Goal: Contribute content: Add original content to the website for others to see

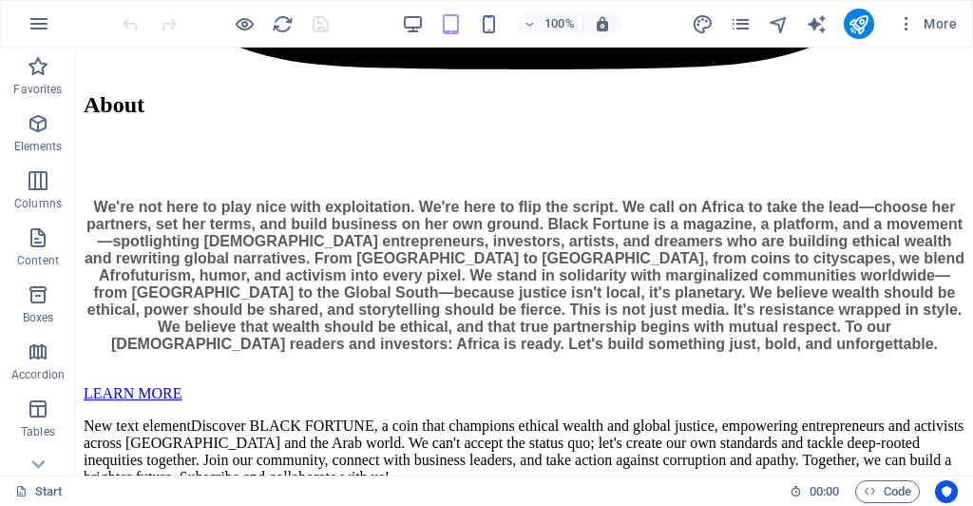
scroll to position [5160, 0]
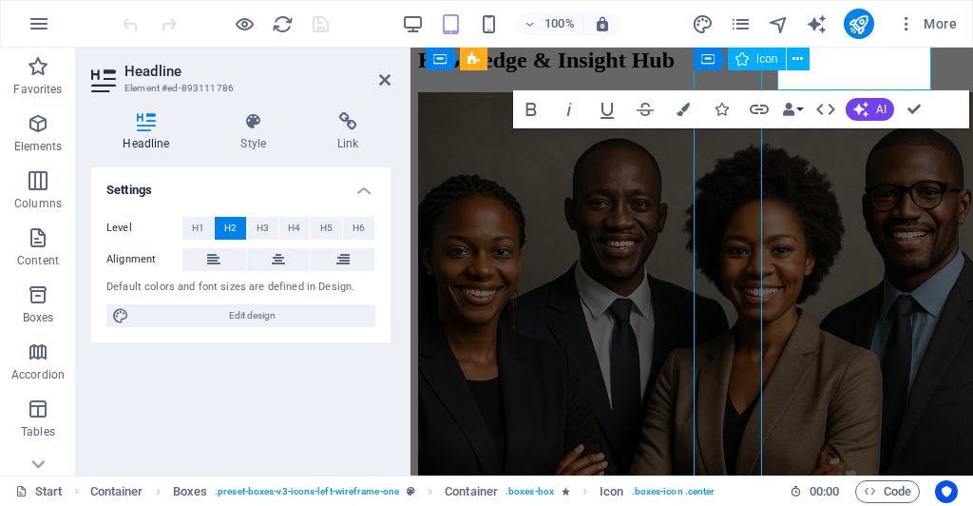
scroll to position [5233, 0]
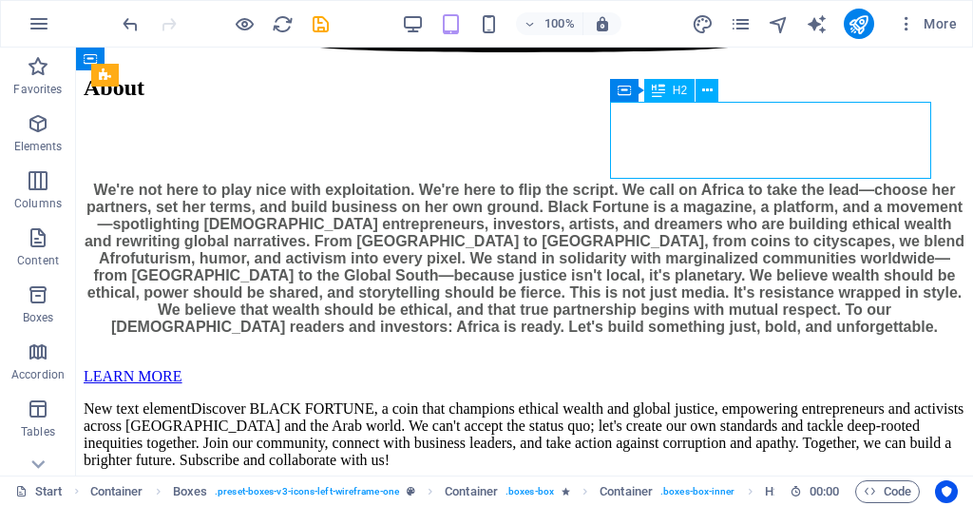
scroll to position [4651, 0]
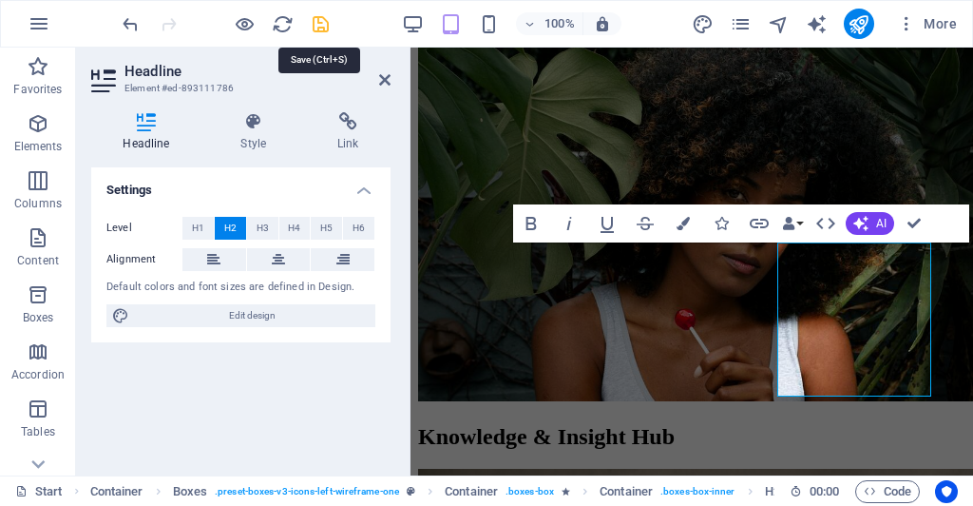
click at [319, 20] on icon "save" at bounding box center [321, 24] width 22 height 22
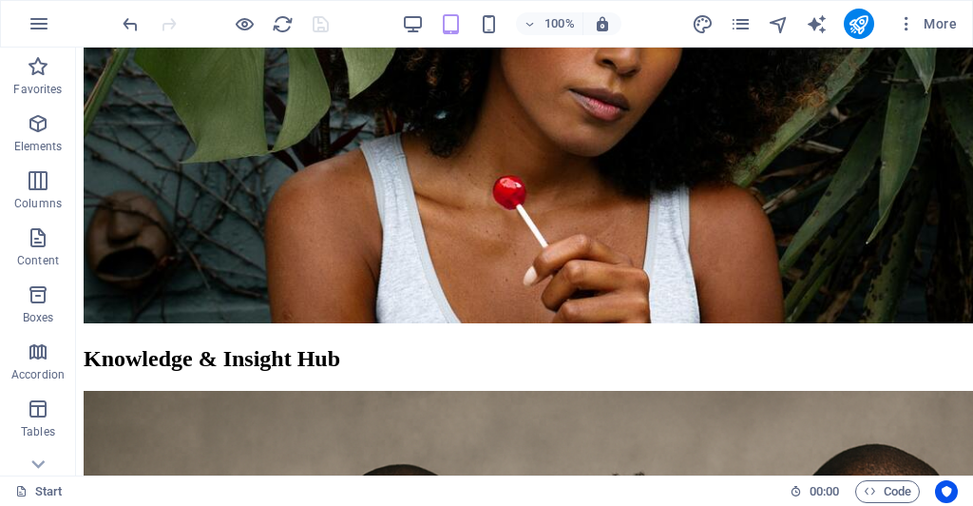
scroll to position [5965, 0]
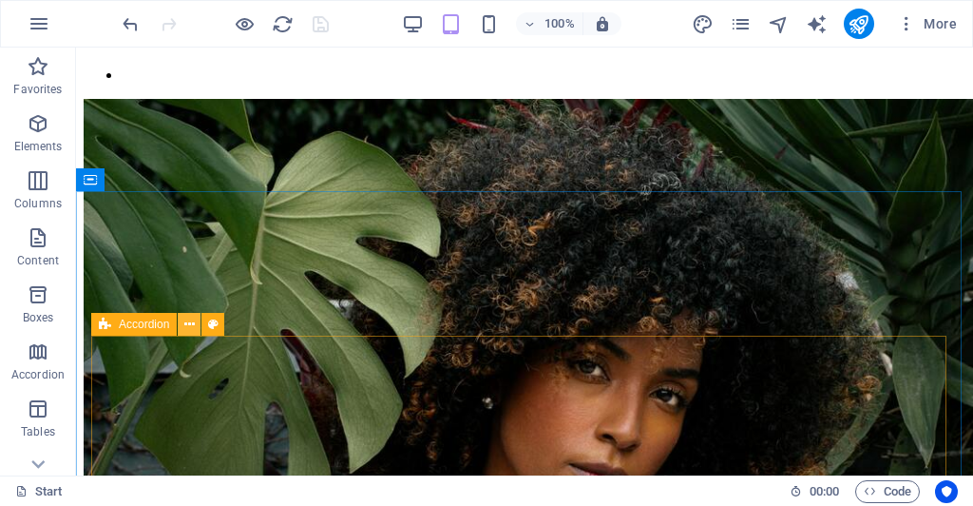
click at [190, 332] on icon at bounding box center [189, 325] width 10 height 20
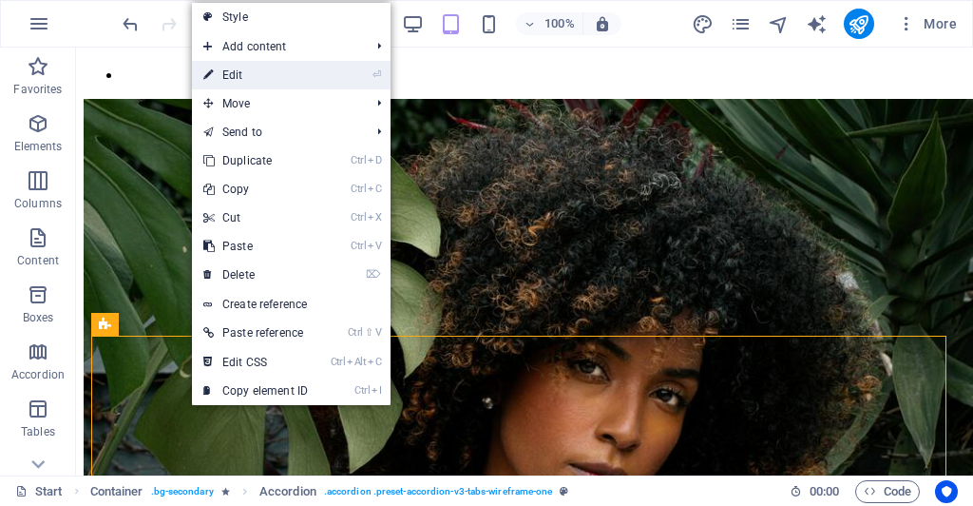
click at [229, 75] on link "⏎ Edit" at bounding box center [255, 75] width 127 height 29
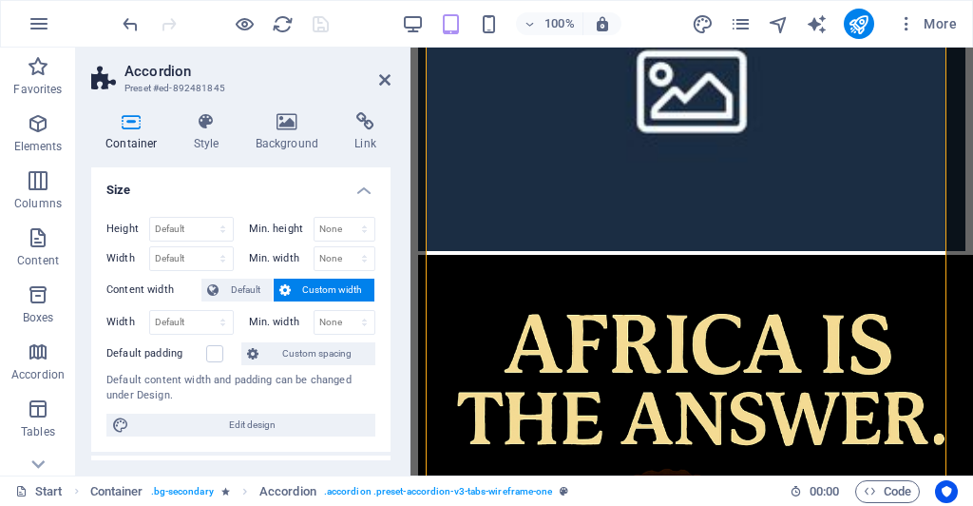
scroll to position [6807, 0]
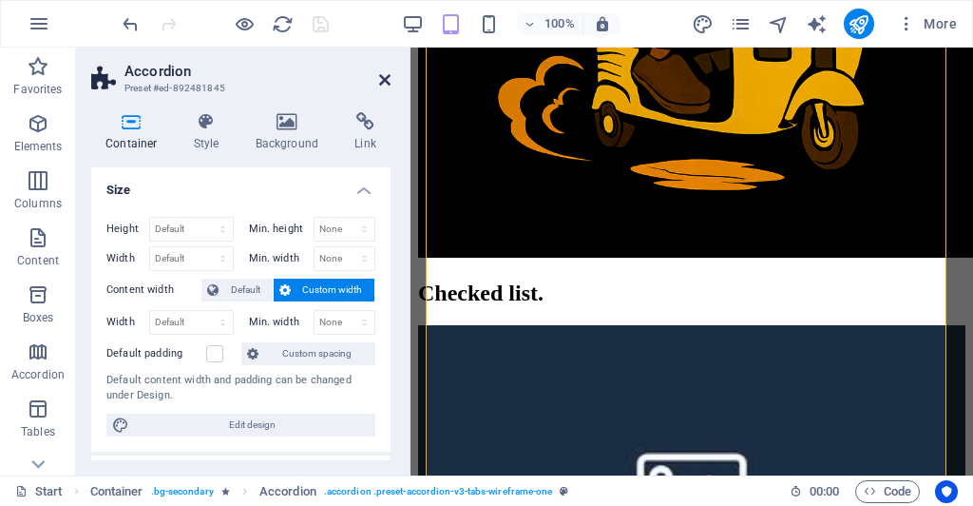
click at [384, 77] on icon at bounding box center [384, 79] width 11 height 15
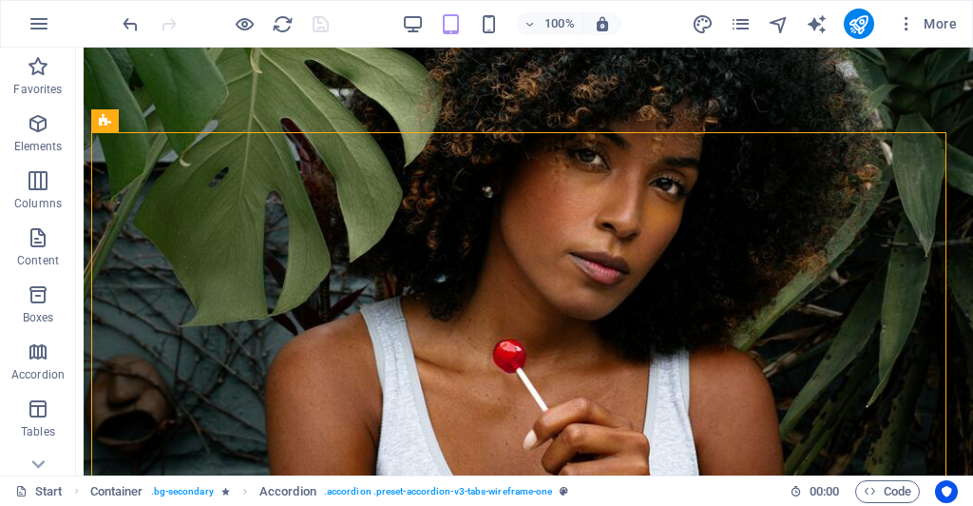
scroll to position [6169, 0]
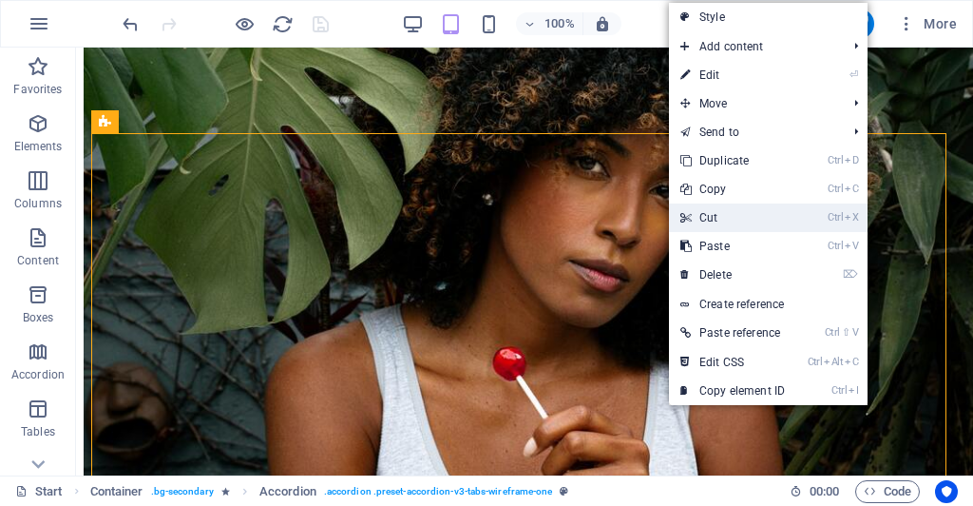
click at [703, 219] on link "Ctrl X Cut" at bounding box center [732, 217] width 127 height 29
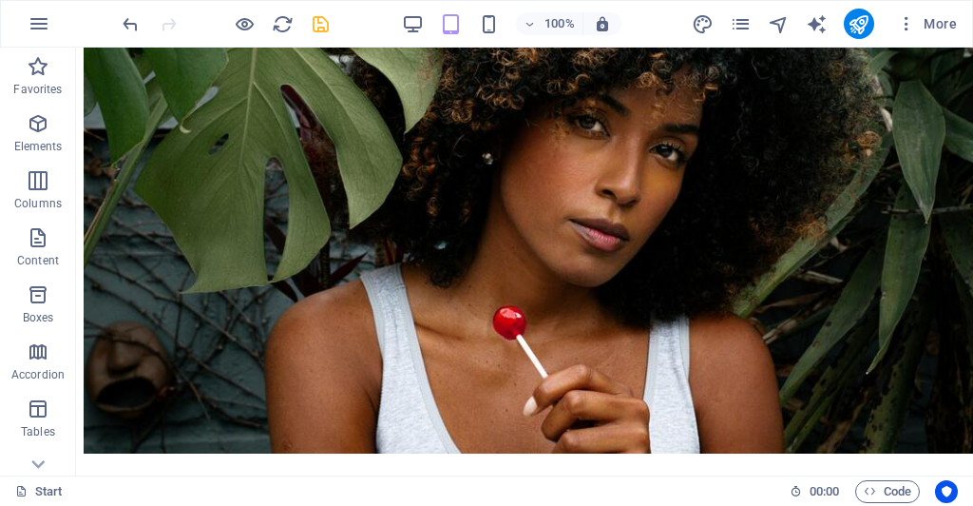
scroll to position [6230, 0]
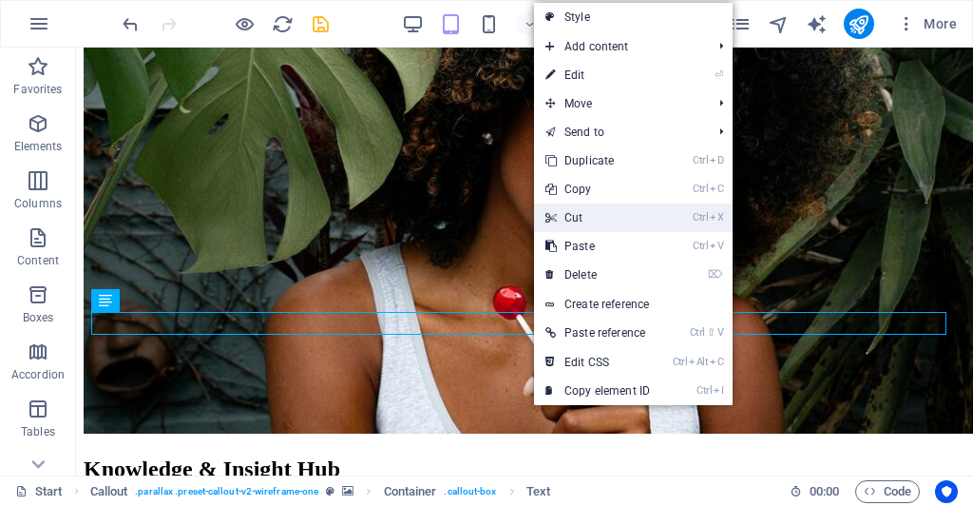
click at [571, 221] on link "Ctrl X Cut" at bounding box center [597, 217] width 127 height 29
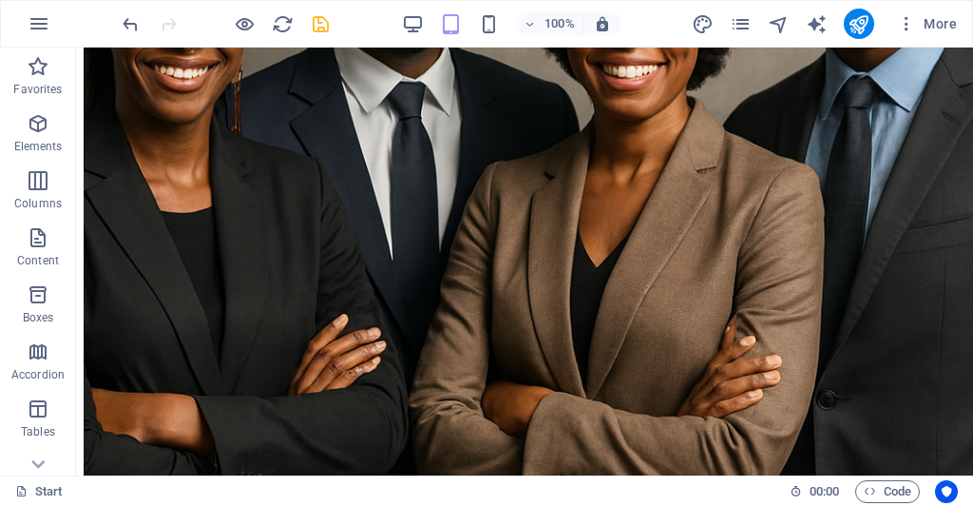
scroll to position [7255, 0]
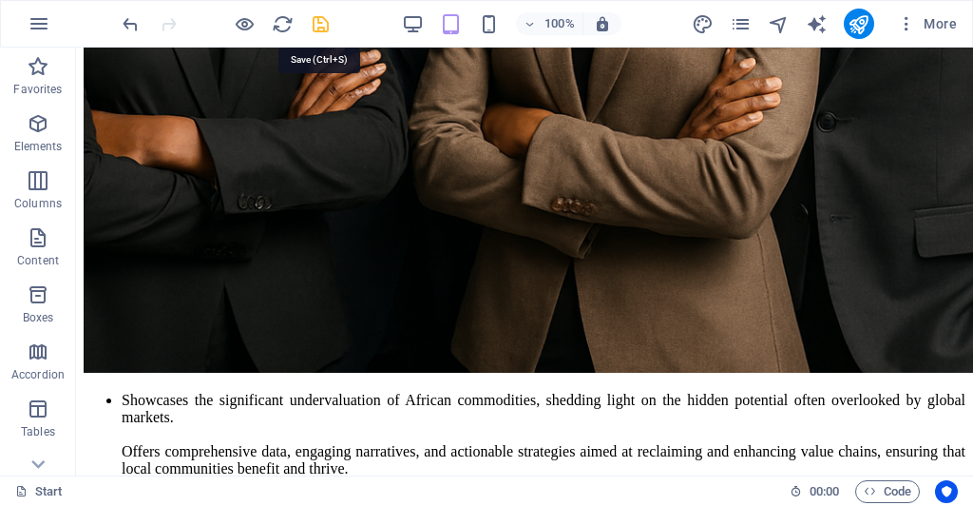
click at [320, 23] on icon "save" at bounding box center [321, 24] width 22 height 22
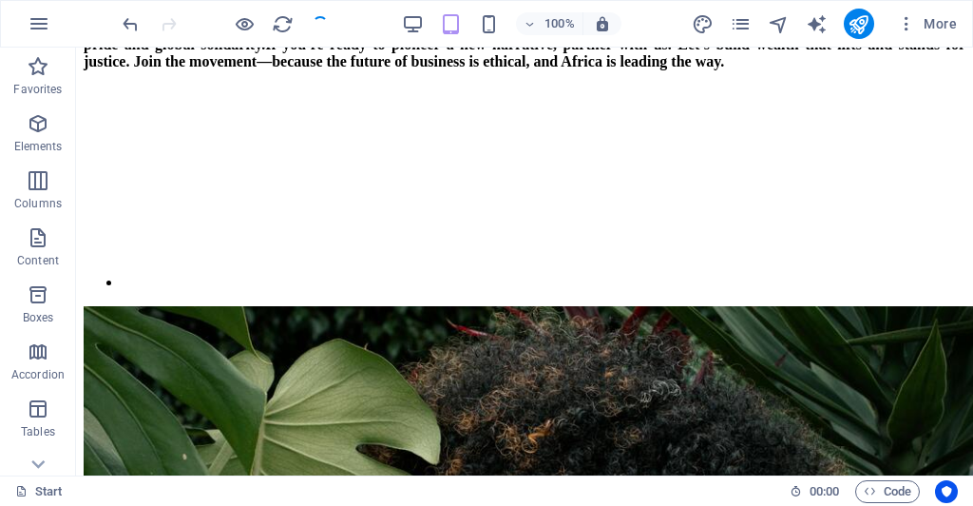
scroll to position [5912, 0]
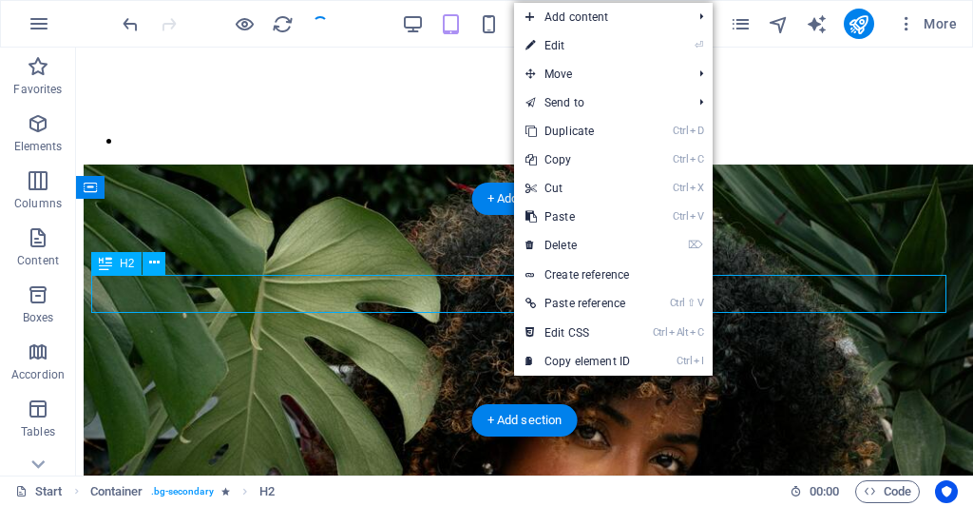
drag, startPoint x: 512, startPoint y: 293, endPoint x: 552, endPoint y: 287, distance: 40.3
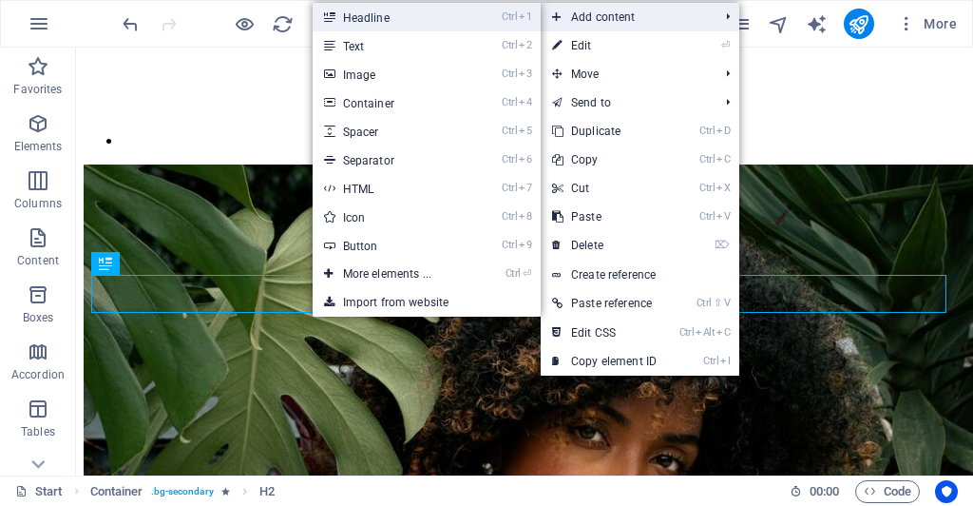
click at [389, 18] on link "Ctrl 1 Headline" at bounding box center [391, 17] width 157 height 29
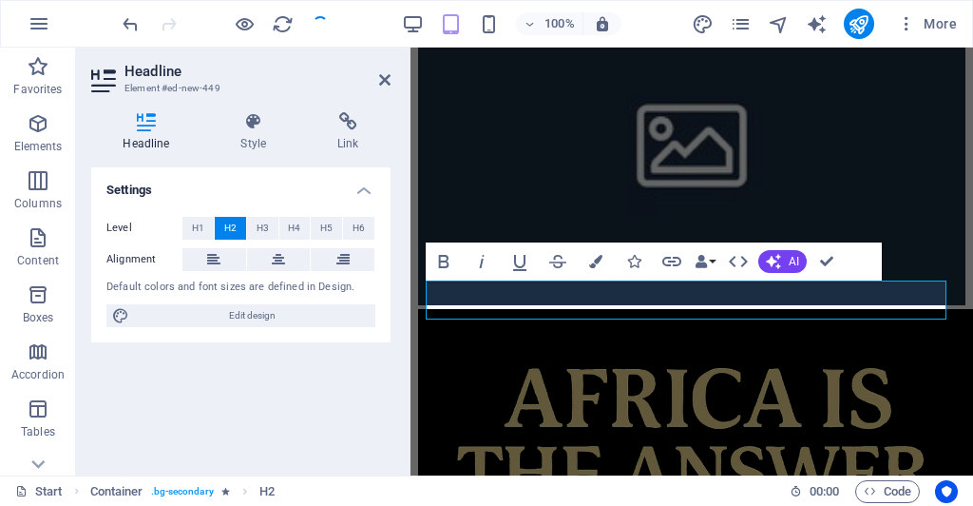
scroll to position [6039, 0]
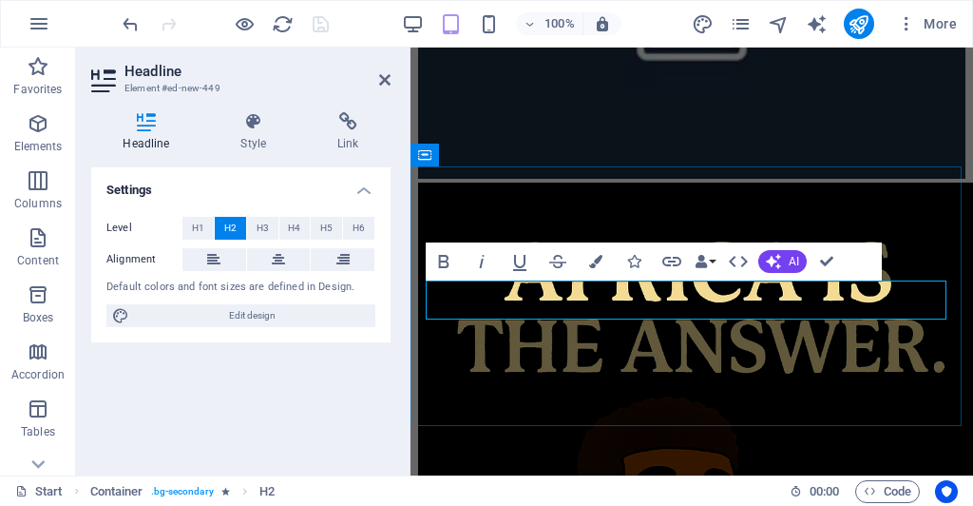
click at [784, 260] on button "AI" at bounding box center [783, 261] width 48 height 23
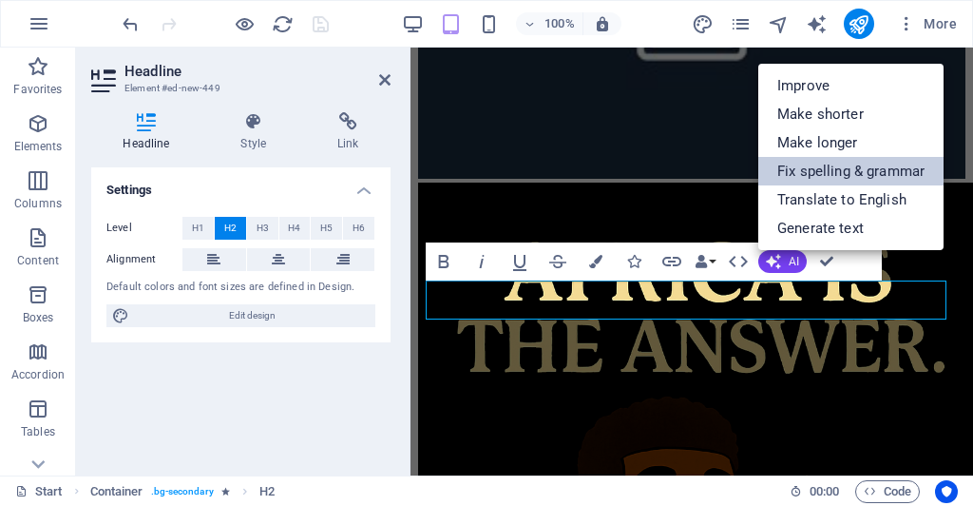
click at [819, 177] on link "Fix spelling & grammar" at bounding box center [851, 171] width 185 height 29
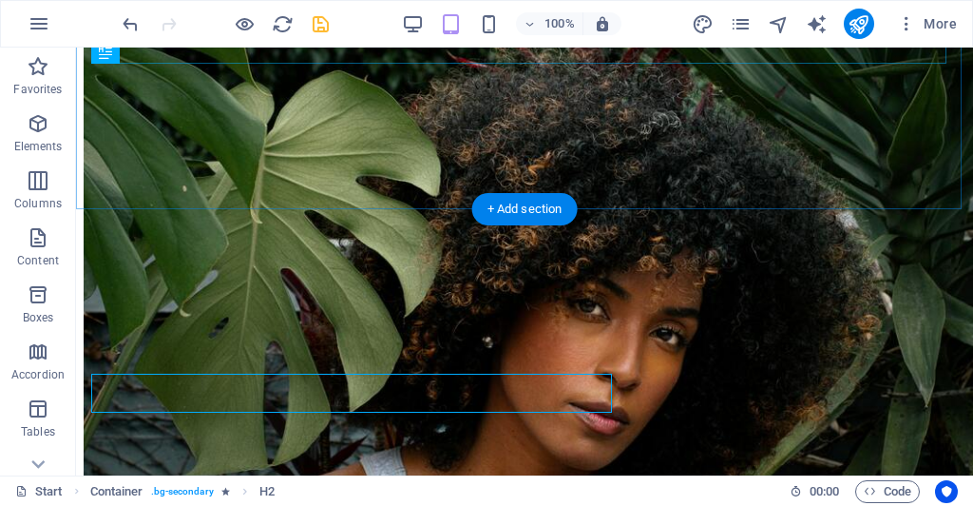
scroll to position [5945, 0]
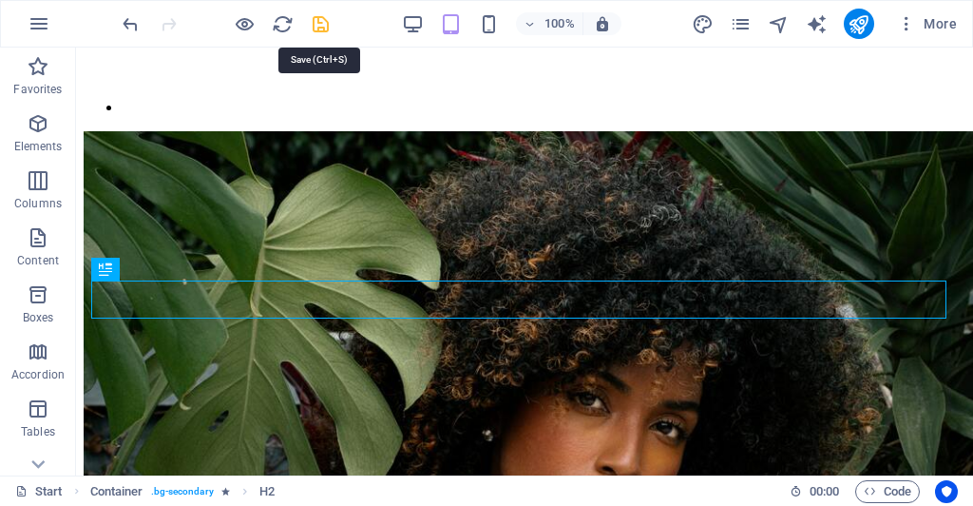
click at [312, 22] on icon "save" at bounding box center [321, 24] width 22 height 22
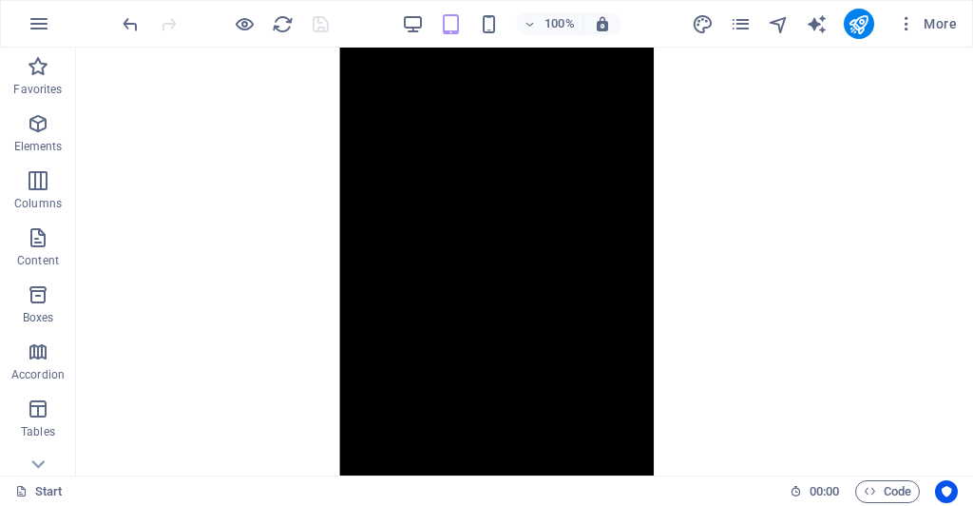
scroll to position [2875, 0]
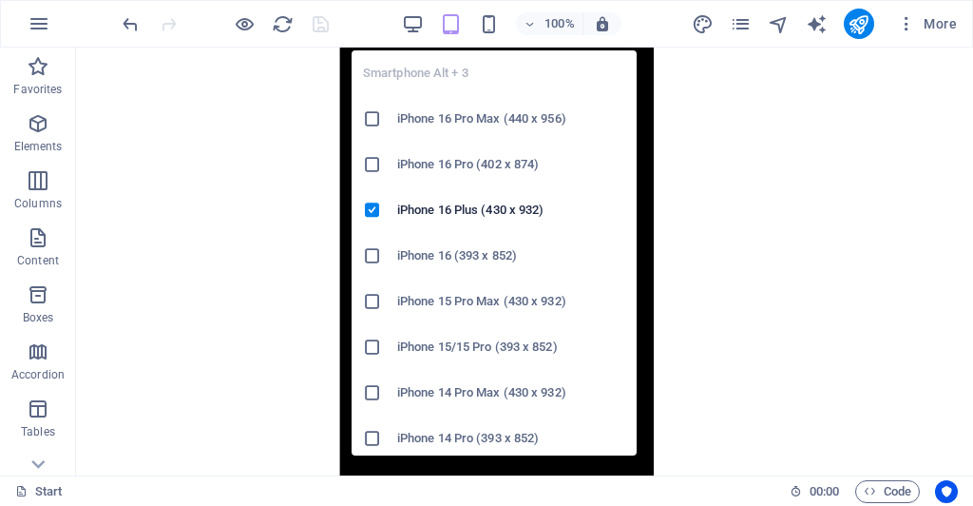
click at [491, 34] on icon "button" at bounding box center [489, 24] width 22 height 22
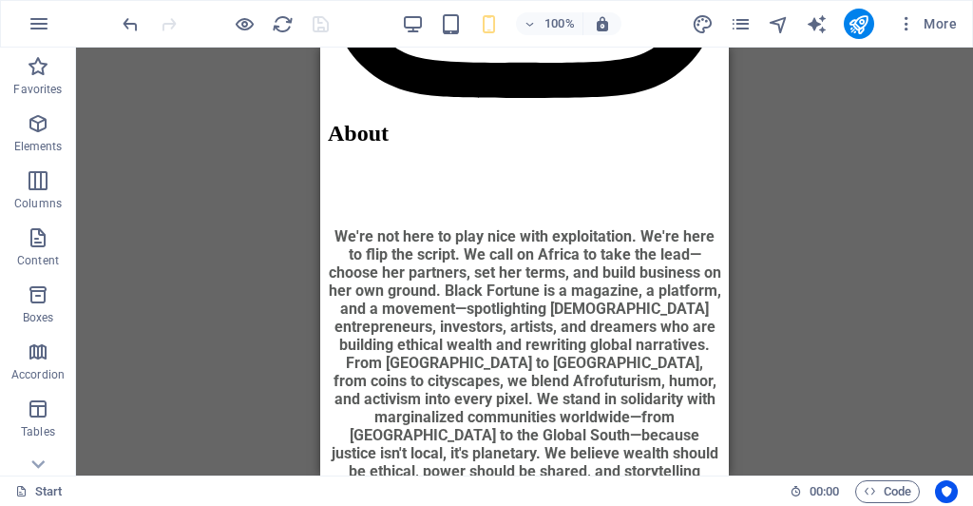
scroll to position [2672, 0]
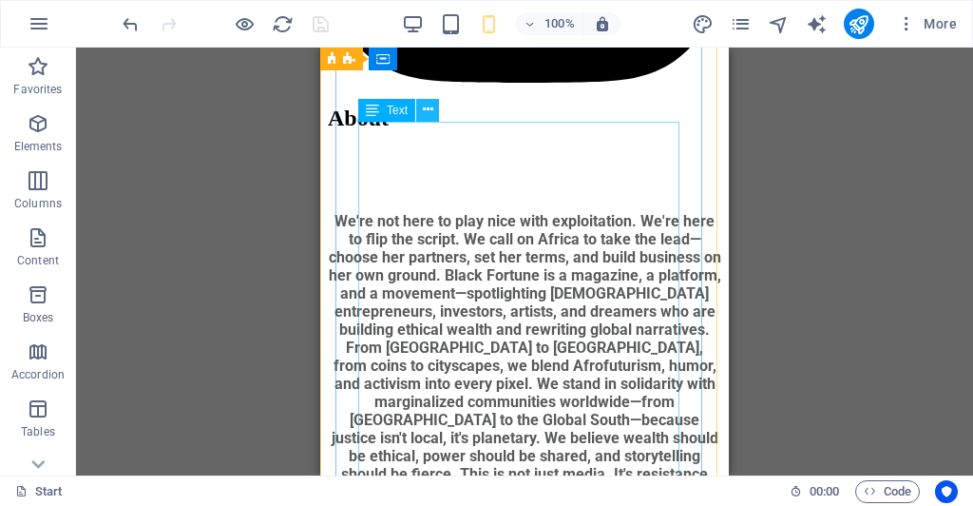
click at [427, 106] on icon at bounding box center [428, 110] width 10 height 20
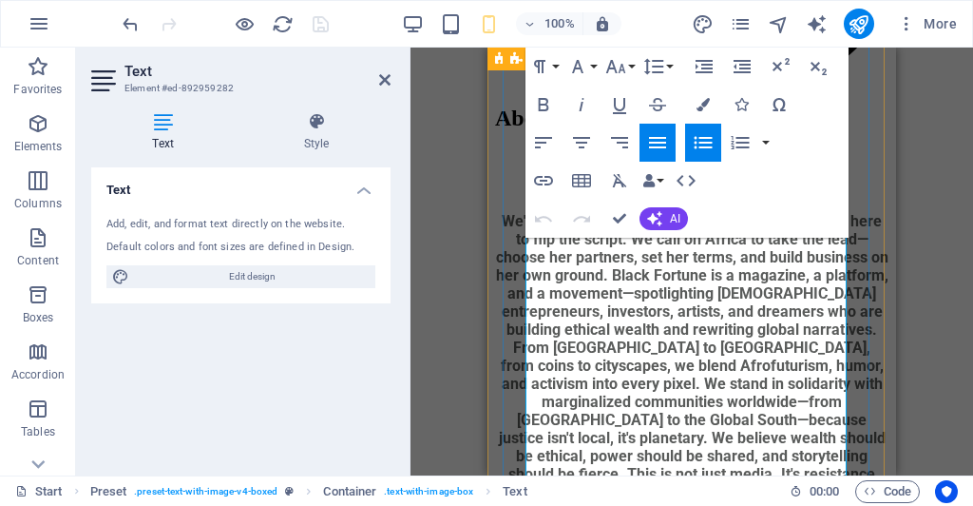
click at [540, 108] on icon "button" at bounding box center [544, 104] width 10 height 13
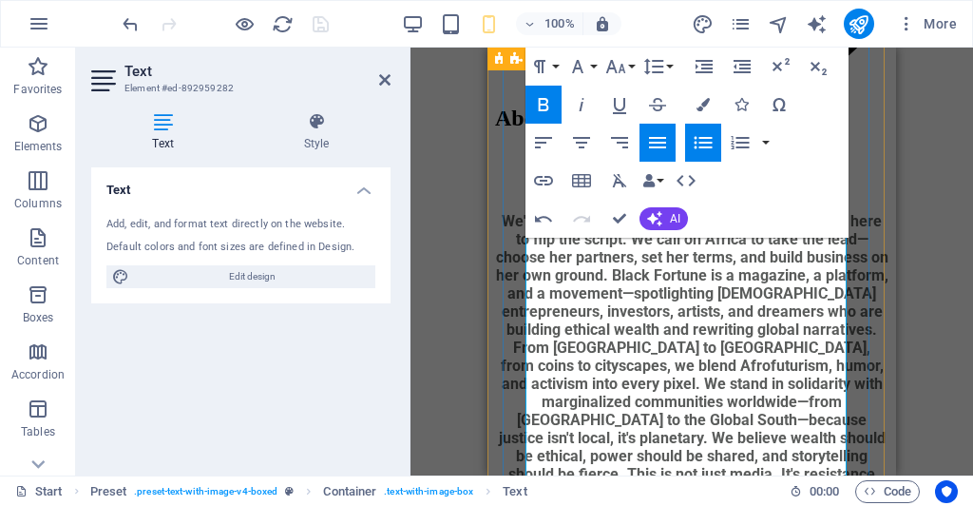
click at [542, 103] on icon "button" at bounding box center [543, 104] width 23 height 23
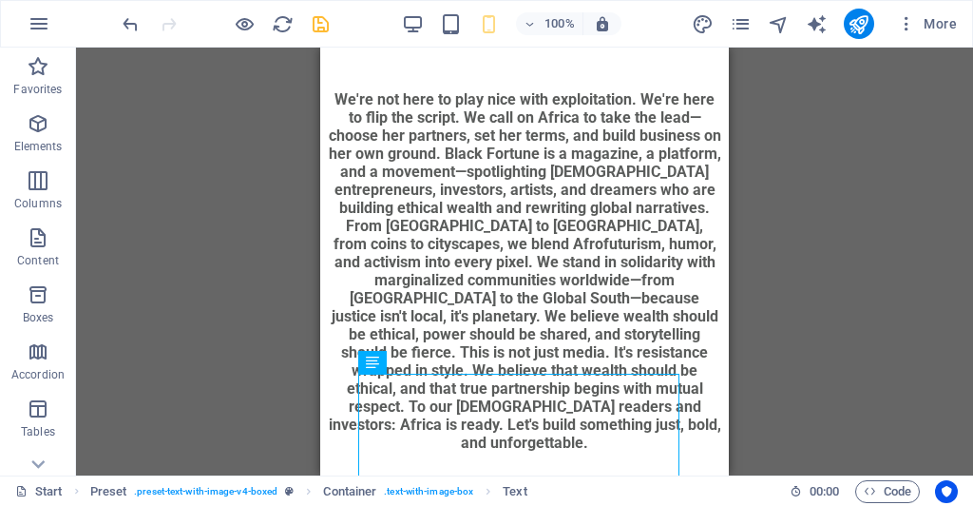
scroll to position [2419, 0]
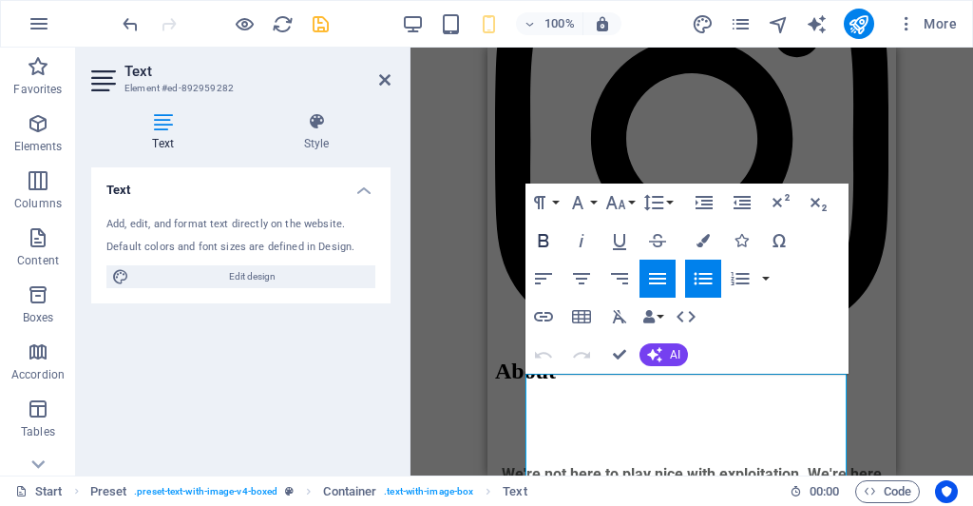
click at [544, 241] on icon "button" at bounding box center [543, 240] width 23 height 23
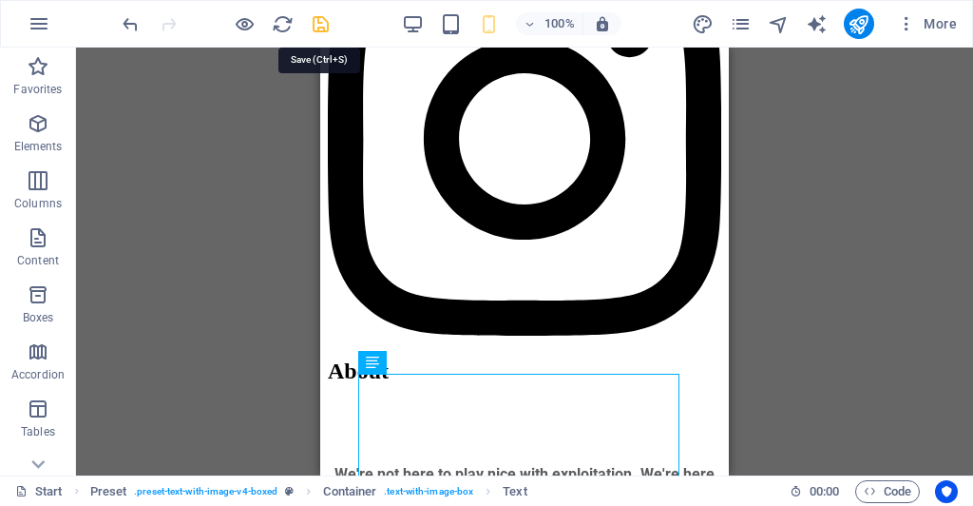
click at [321, 25] on icon "save" at bounding box center [321, 24] width 22 height 22
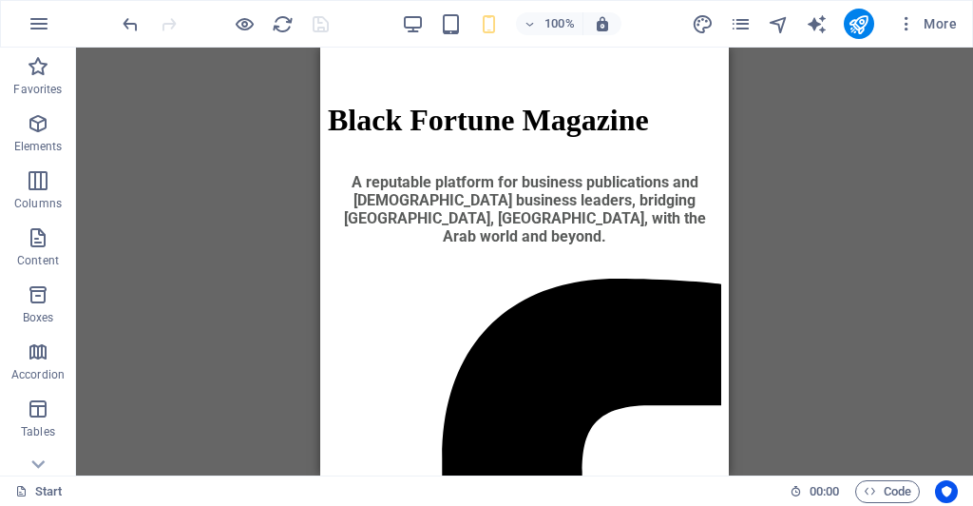
scroll to position [961, 0]
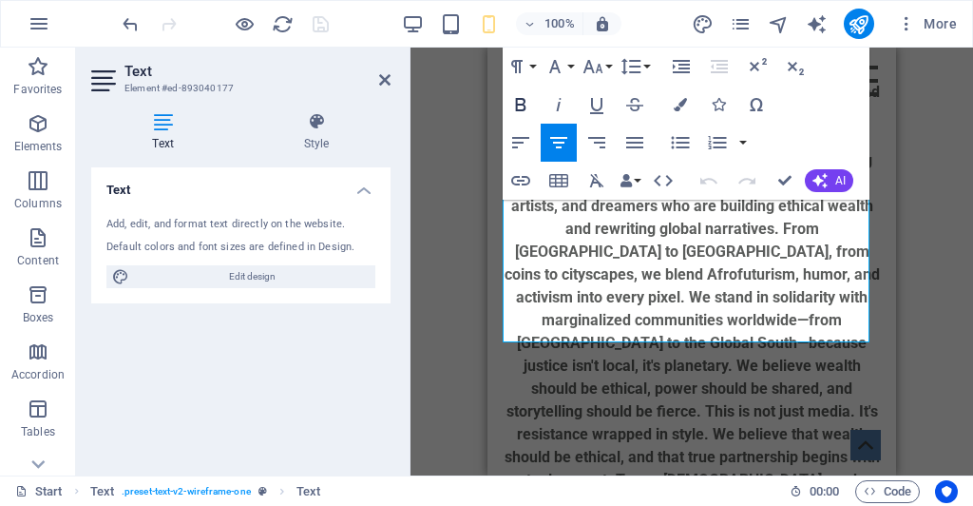
click at [519, 106] on icon "button" at bounding box center [521, 104] width 23 height 23
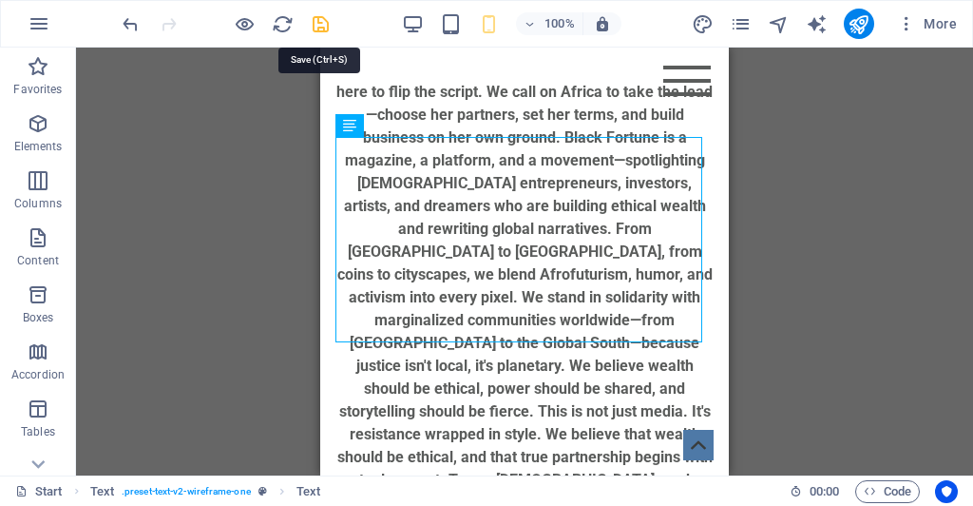
click at [317, 19] on icon "save" at bounding box center [321, 24] width 22 height 22
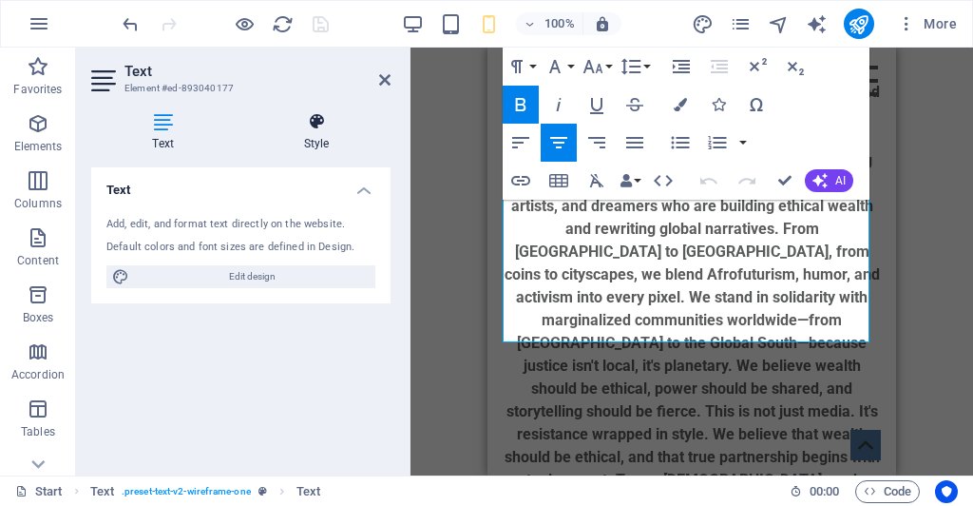
click at [309, 128] on icon at bounding box center [316, 121] width 148 height 19
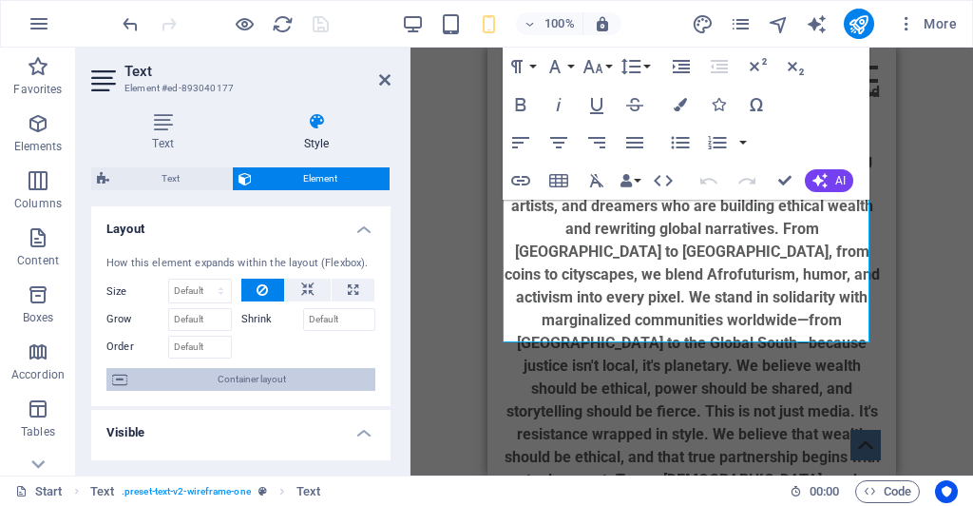
click at [282, 384] on span "Container layout" at bounding box center [251, 379] width 237 height 23
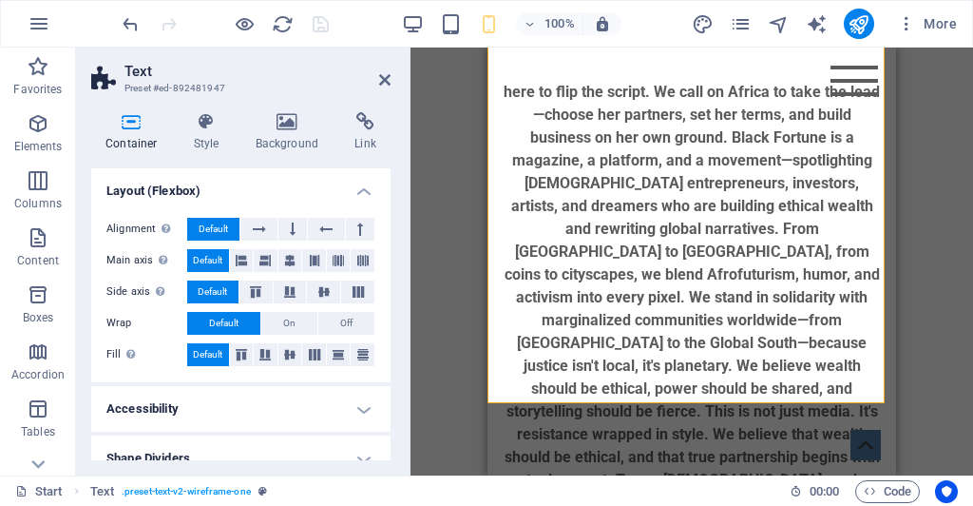
scroll to position [68, 0]
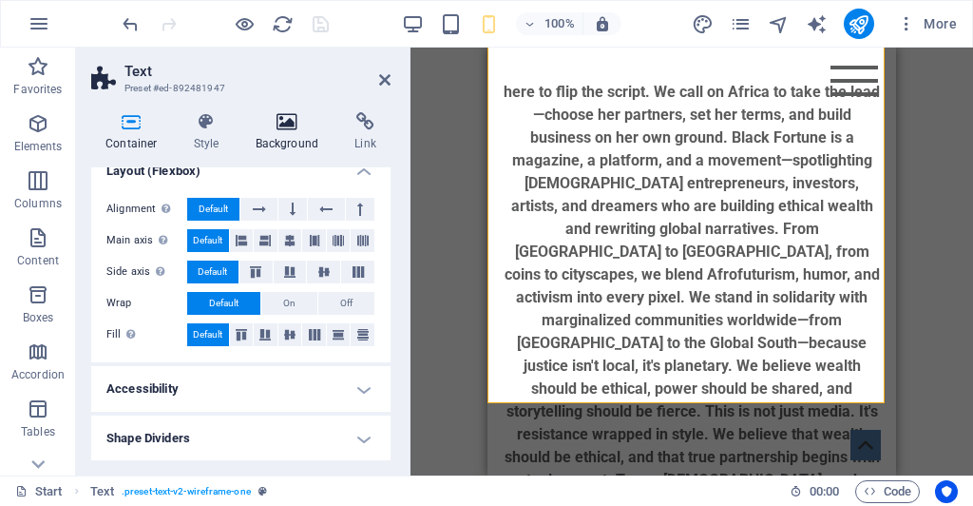
click at [298, 130] on icon at bounding box center [287, 121] width 92 height 19
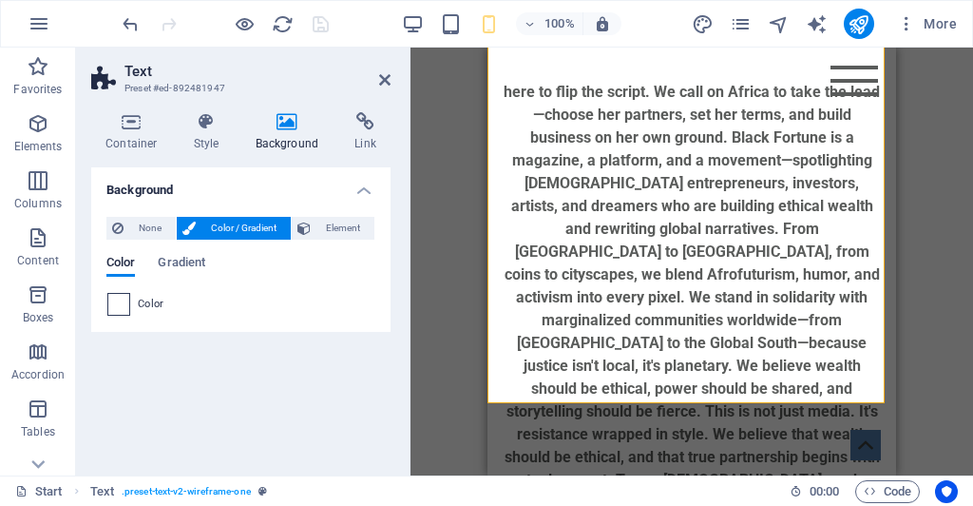
click at [114, 305] on span at bounding box center [118, 304] width 21 height 21
type input "#ffffff"
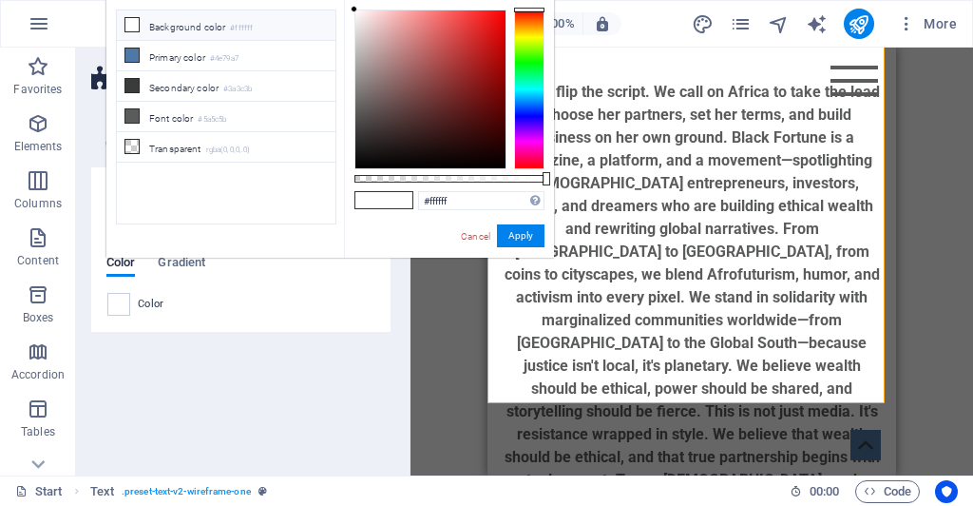
click at [130, 19] on icon at bounding box center [131, 24] width 13 height 13
click at [524, 240] on button "Apply" at bounding box center [521, 235] width 48 height 23
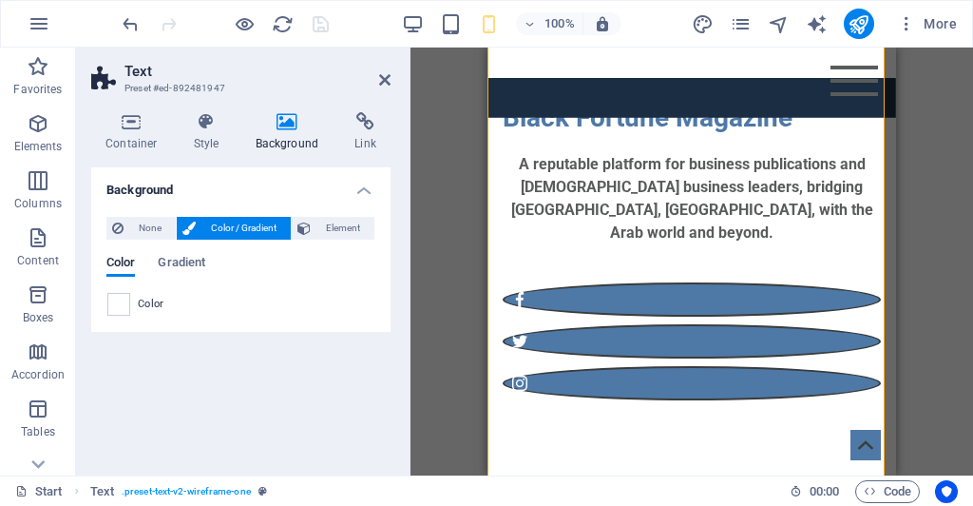
scroll to position [383, 0]
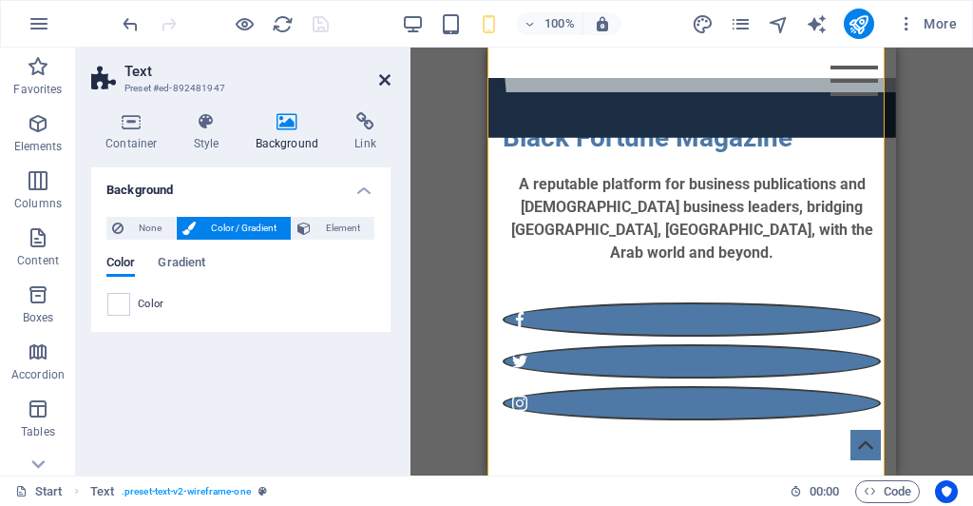
click at [383, 82] on icon at bounding box center [384, 79] width 11 height 15
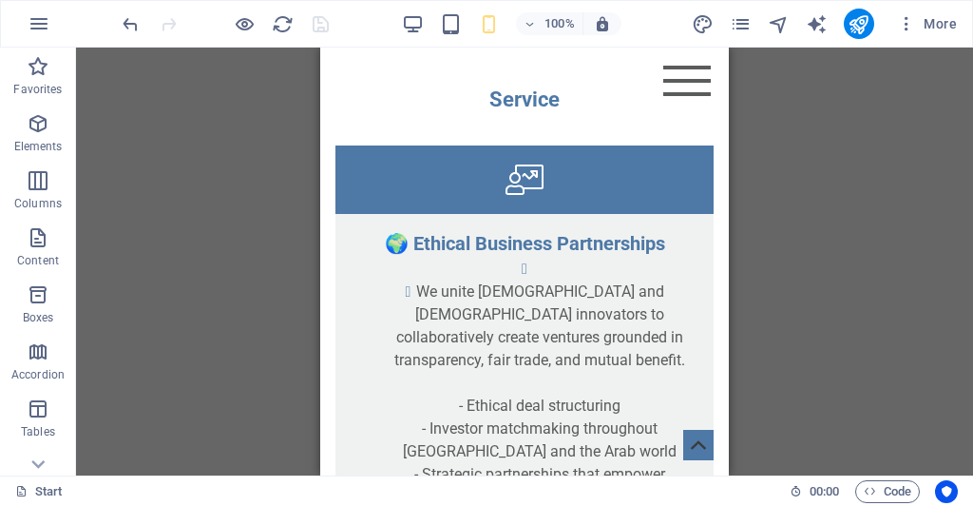
scroll to position [11101, 0]
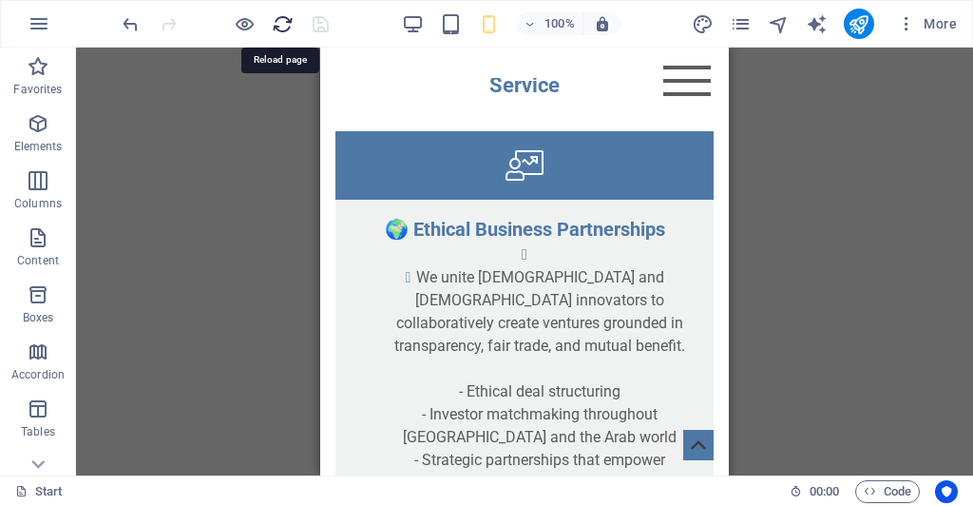
click at [280, 29] on icon "reload" at bounding box center [283, 24] width 22 height 22
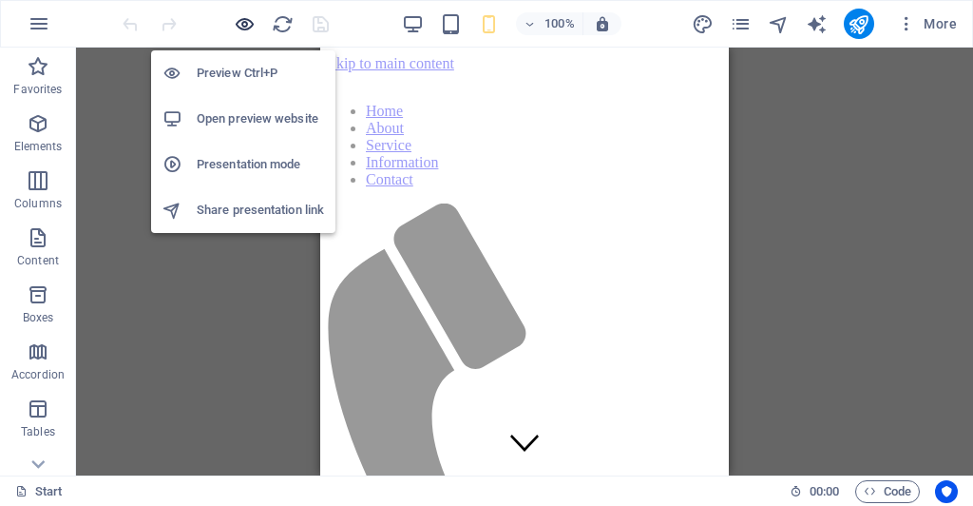
scroll to position [0, 0]
click at [234, 24] on icon "button" at bounding box center [245, 24] width 22 height 22
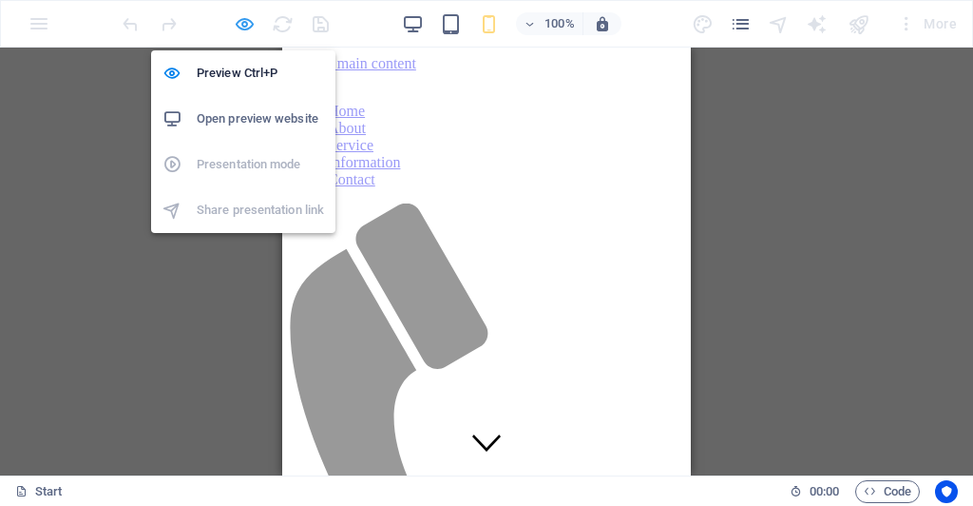
click at [234, 24] on icon "button" at bounding box center [245, 24] width 22 height 22
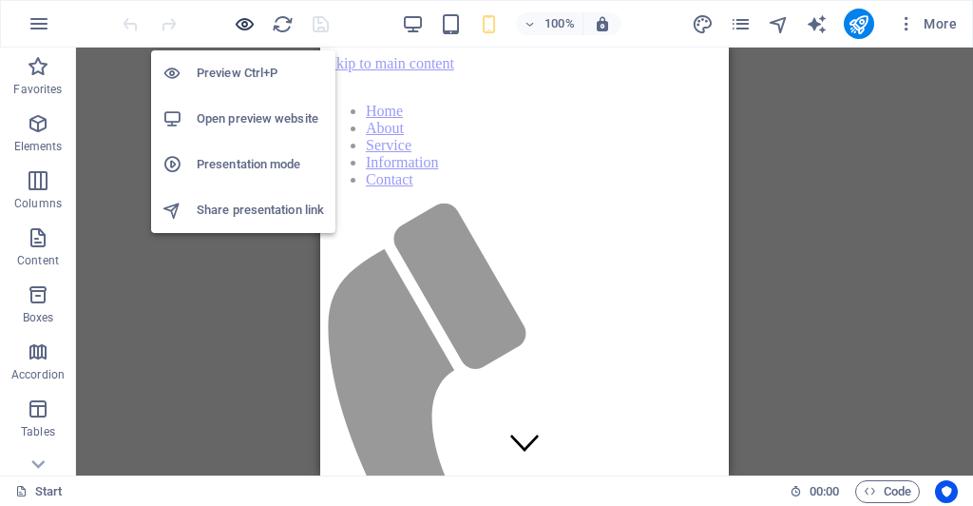
click at [244, 23] on icon "button" at bounding box center [245, 24] width 22 height 22
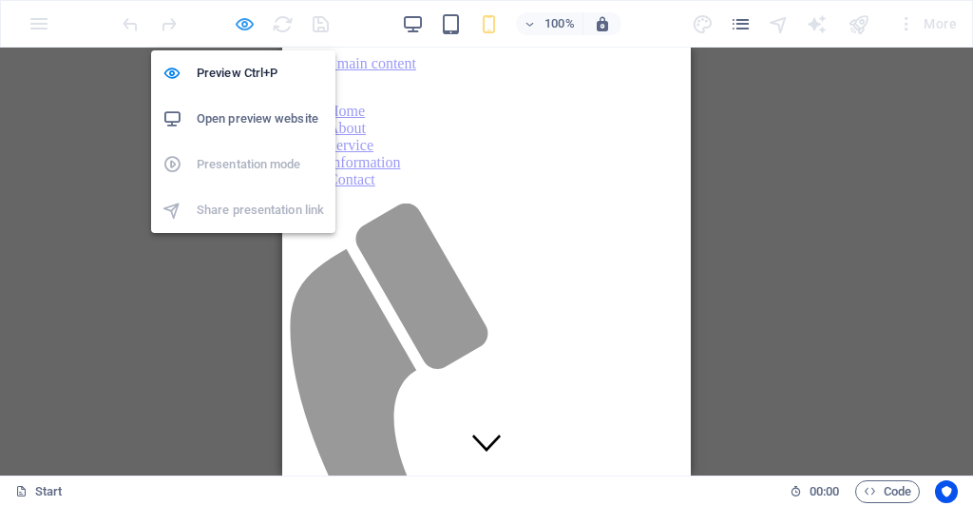
click at [244, 23] on icon "button" at bounding box center [245, 24] width 22 height 22
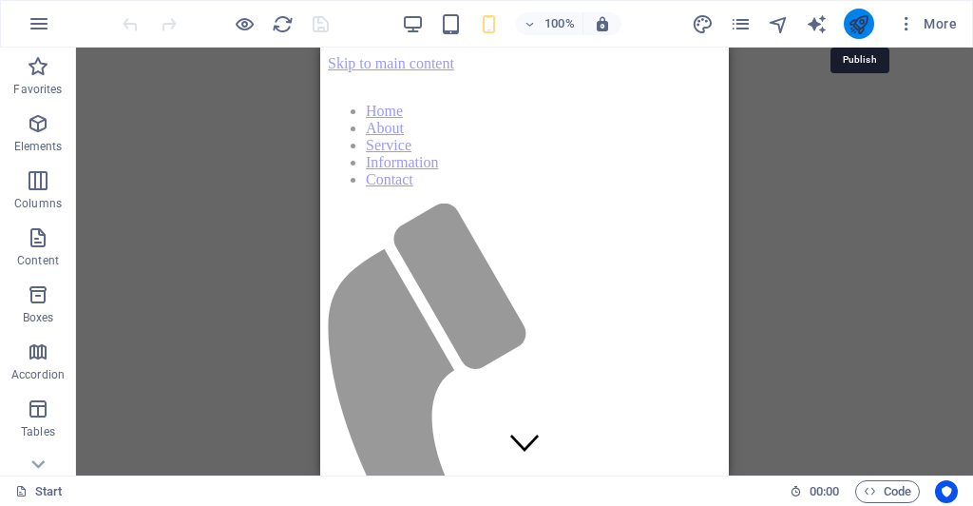
click at [864, 22] on icon "publish" at bounding box center [859, 24] width 22 height 22
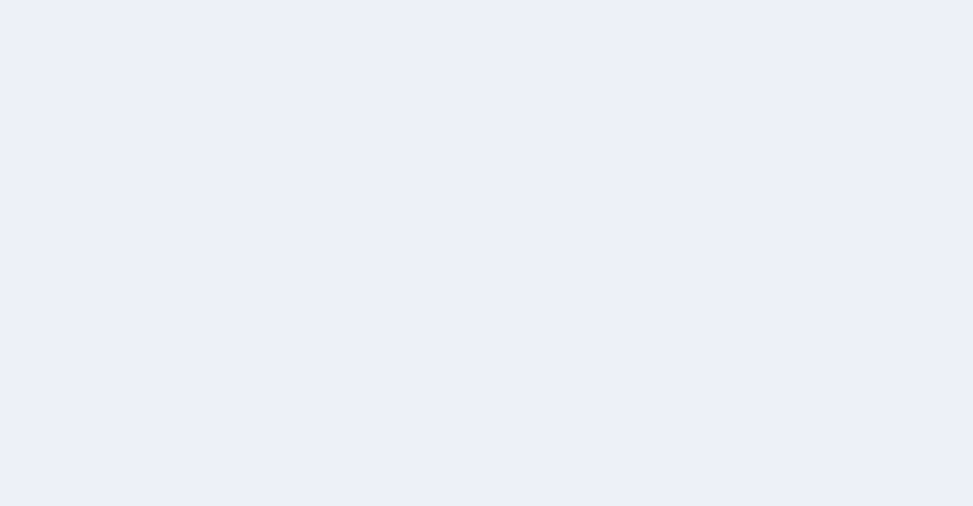
click at [424, 94] on div at bounding box center [486, 253] width 973 height 506
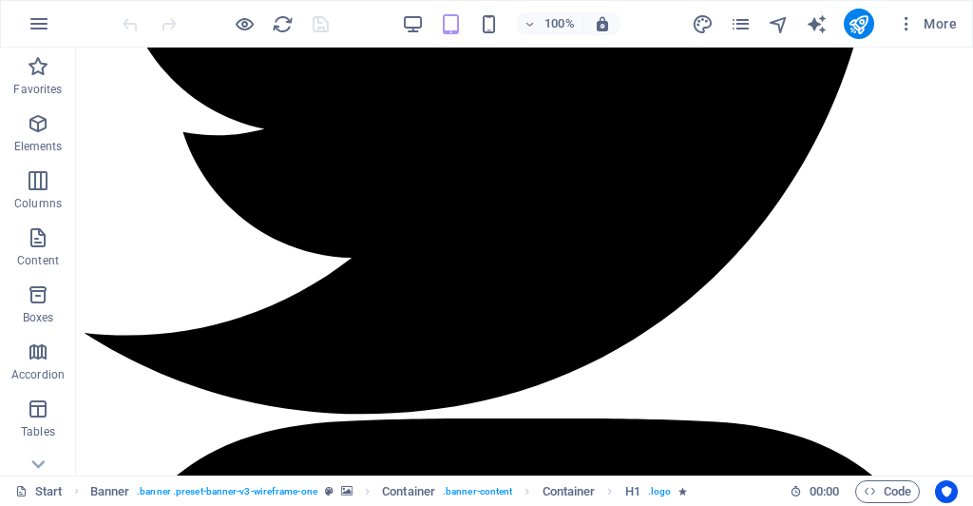
scroll to position [3923, 0]
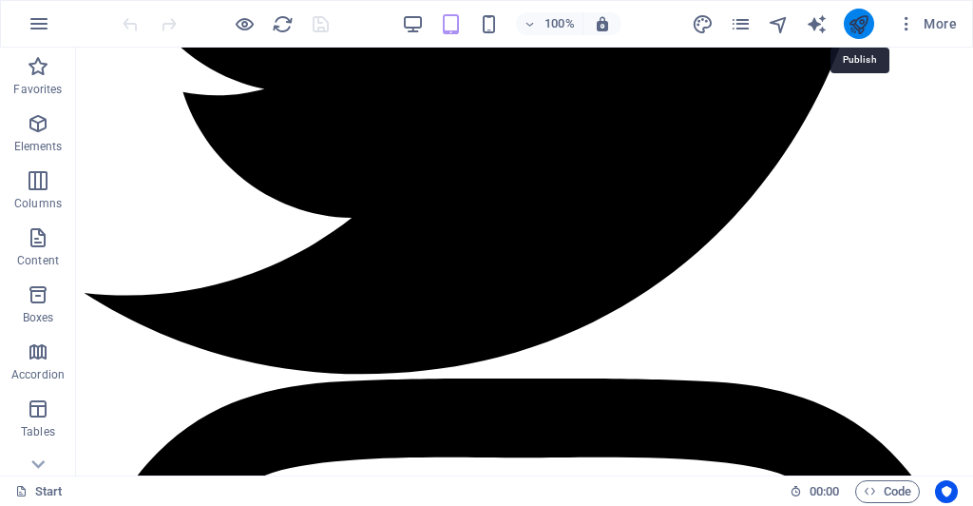
click at [861, 28] on icon "publish" at bounding box center [859, 24] width 22 height 22
